Goal: Ask a question

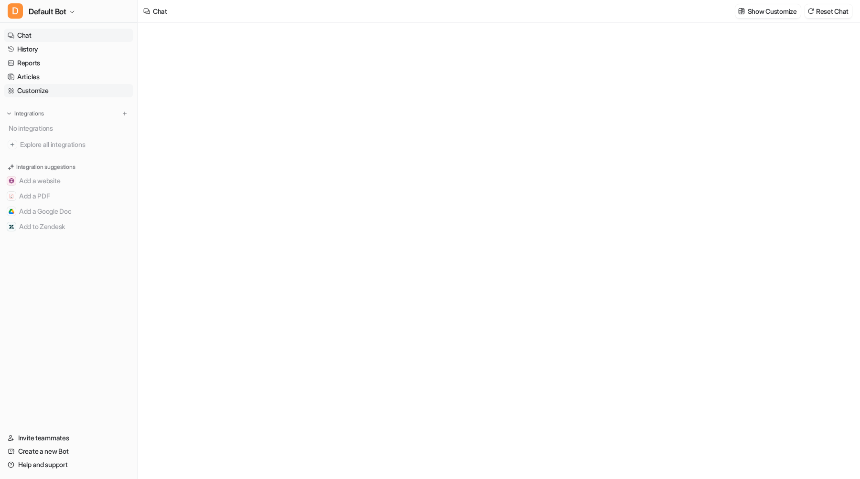
type textarea "**********"
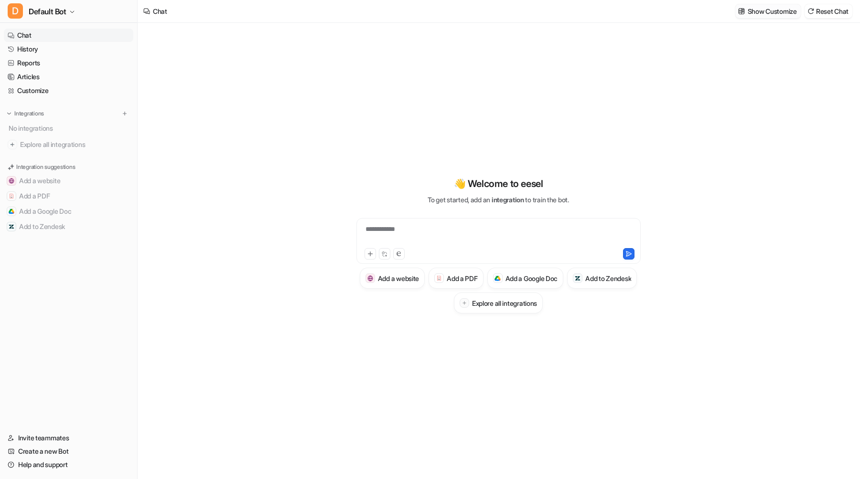
click at [781, 12] on p "Show Customize" at bounding box center [771, 11] width 49 height 10
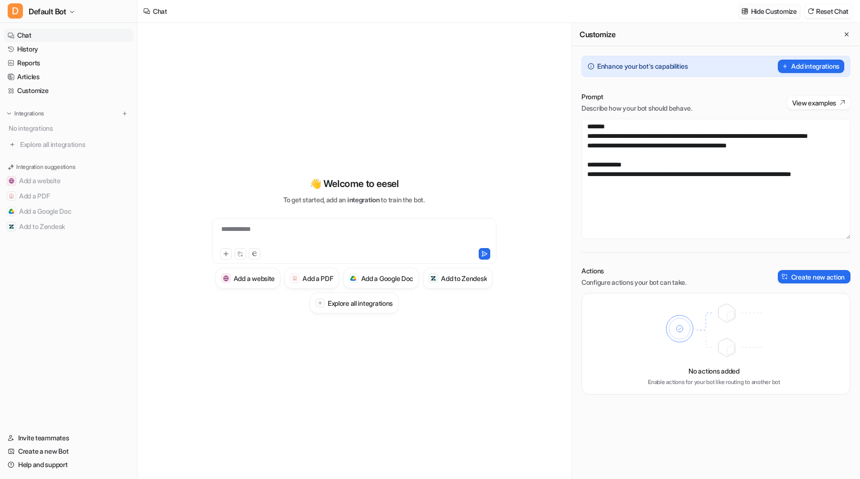
click at [781, 12] on p "Hide Customize" at bounding box center [774, 11] width 46 height 10
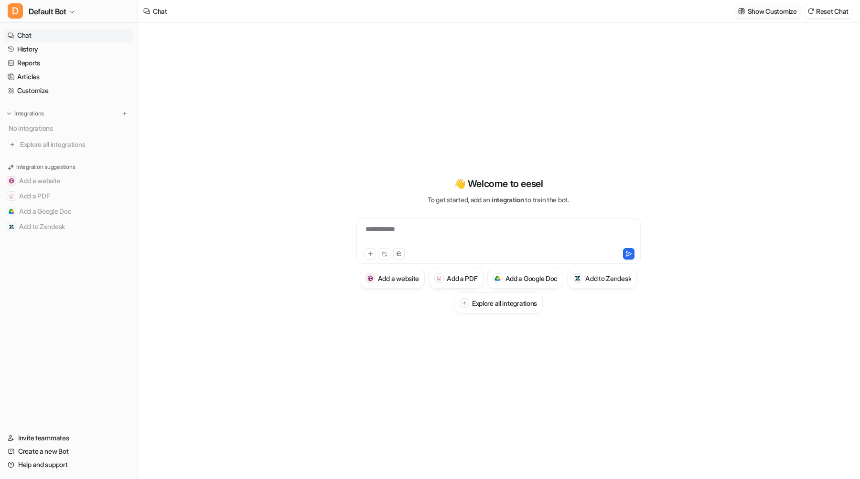
click at [781, 12] on p "Show Customize" at bounding box center [771, 11] width 49 height 10
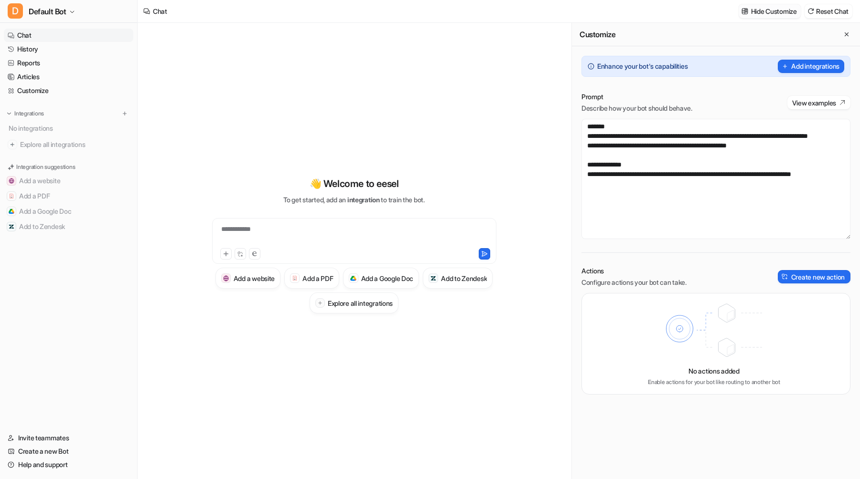
click at [781, 12] on p "Hide Customize" at bounding box center [774, 11] width 46 height 10
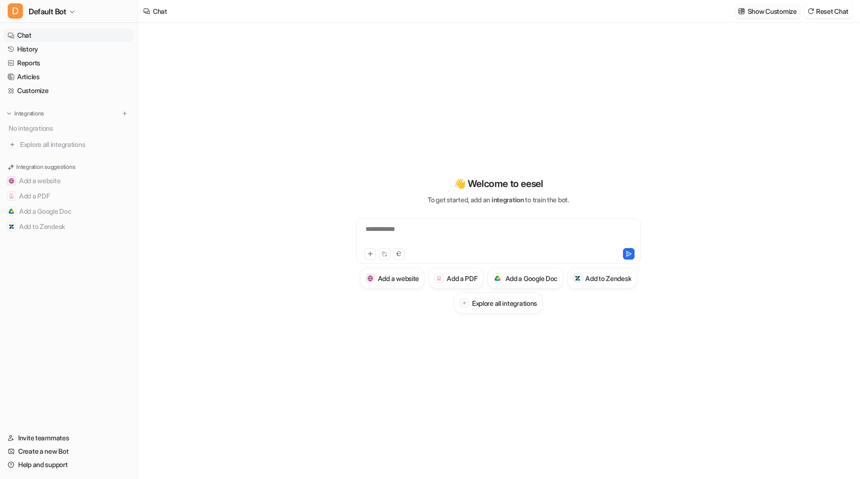
click at [781, 12] on p "Show Customize" at bounding box center [771, 11] width 49 height 10
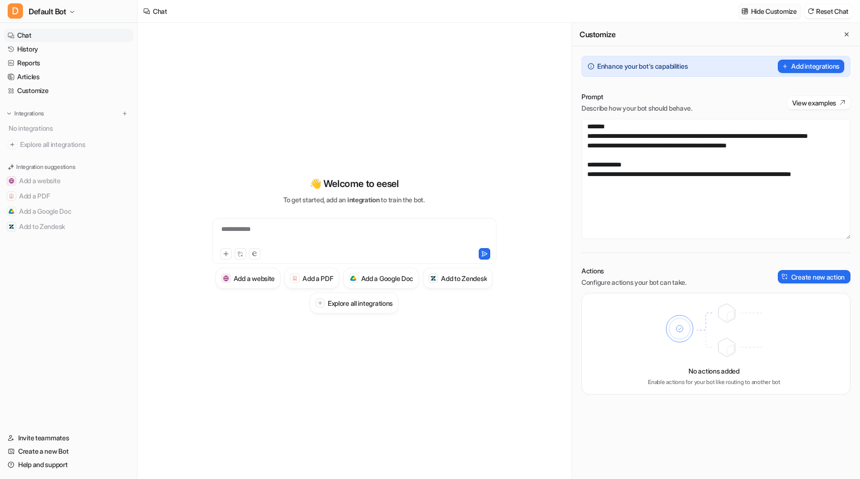
click at [781, 12] on p "Hide Customize" at bounding box center [774, 11] width 46 height 10
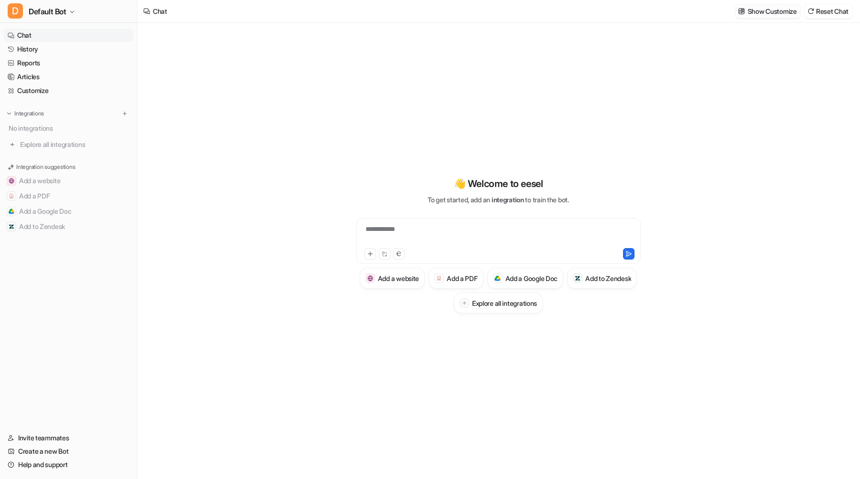
click at [781, 12] on p "Show Customize" at bounding box center [771, 11] width 49 height 10
